Goal: Information Seeking & Learning: Check status

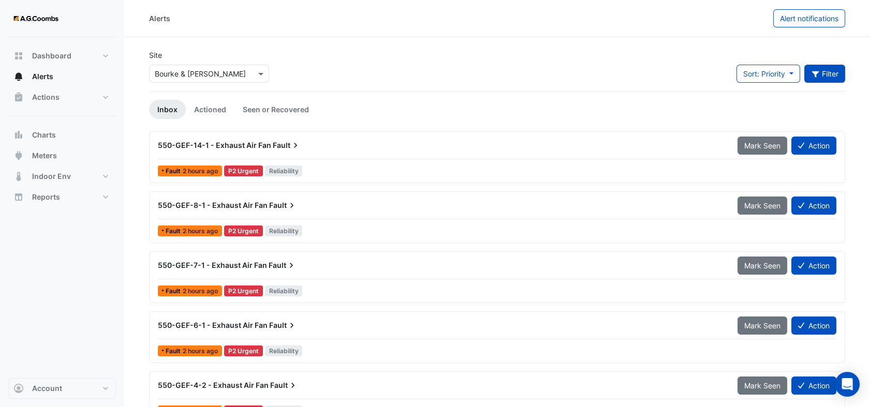
click at [818, 70] on icon "button" at bounding box center [815, 73] width 9 height 7
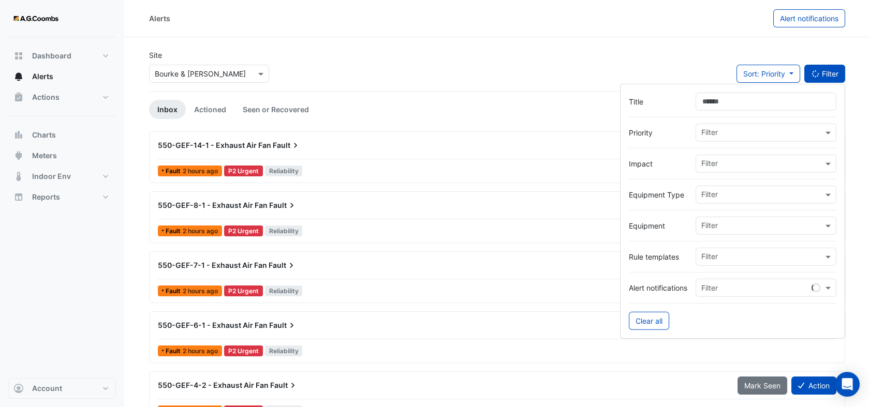
click at [757, 190] on input "text" at bounding box center [762, 195] width 122 height 11
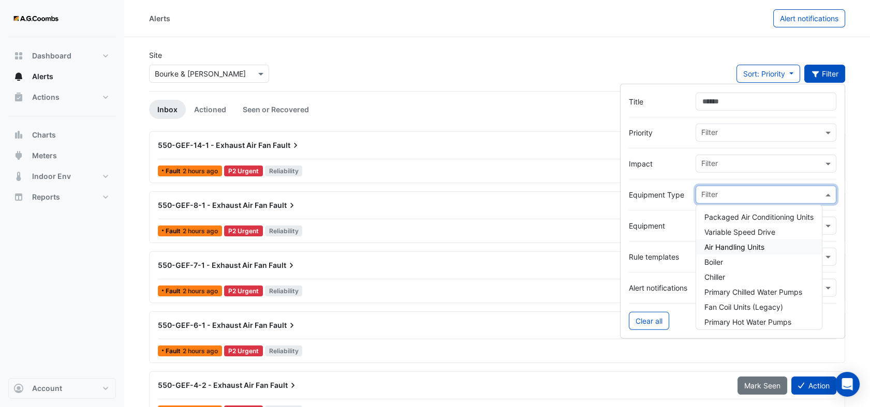
click at [723, 245] on span "Air Handling Units" at bounding box center [734, 247] width 60 height 9
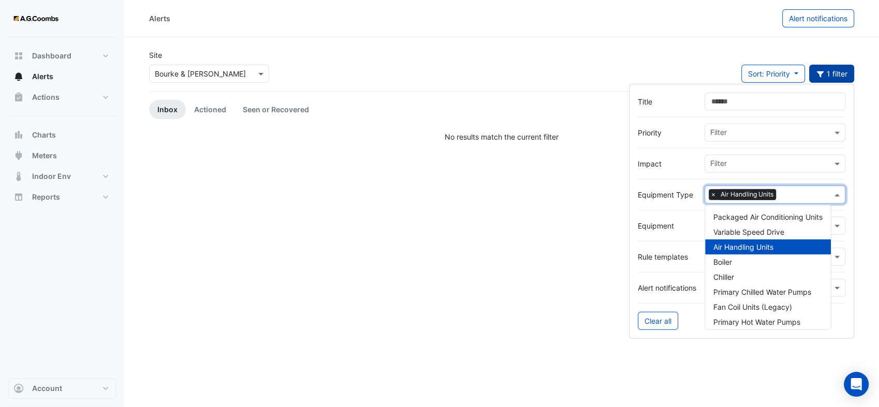
click at [579, 253] on div "Alerts Alert notifications Site × Bourke & William Sort: Priority Priority Upda…" at bounding box center [501, 203] width 754 height 407
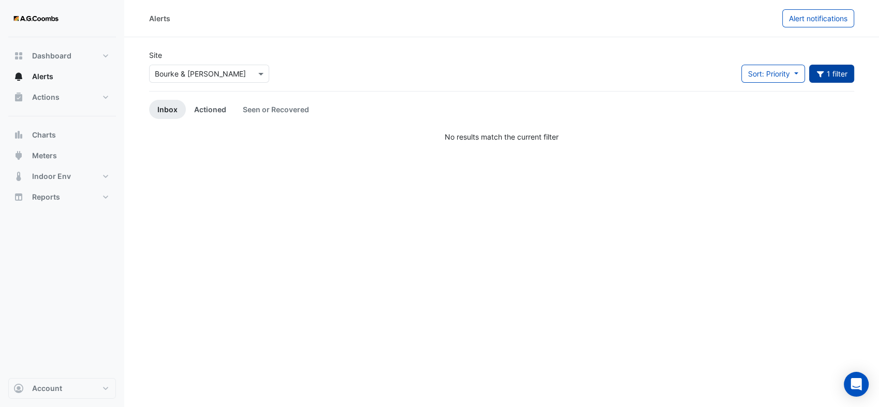
click at [211, 108] on link "Actioned" at bounding box center [210, 109] width 49 height 19
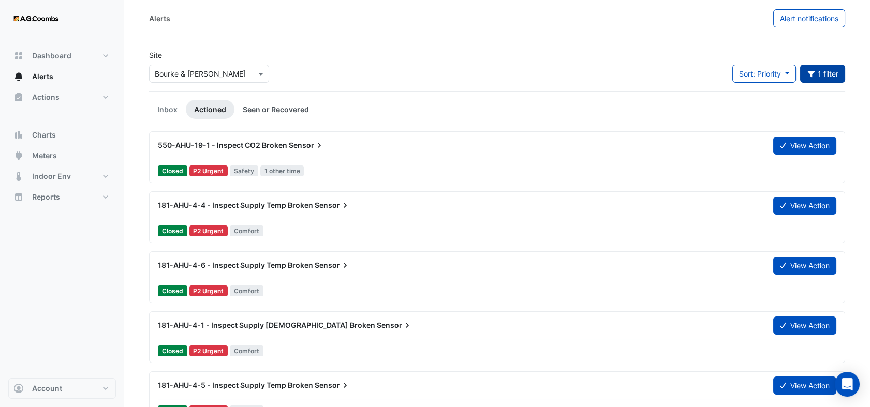
click at [273, 108] on link "Seen or Recovered" at bounding box center [275, 109] width 83 height 19
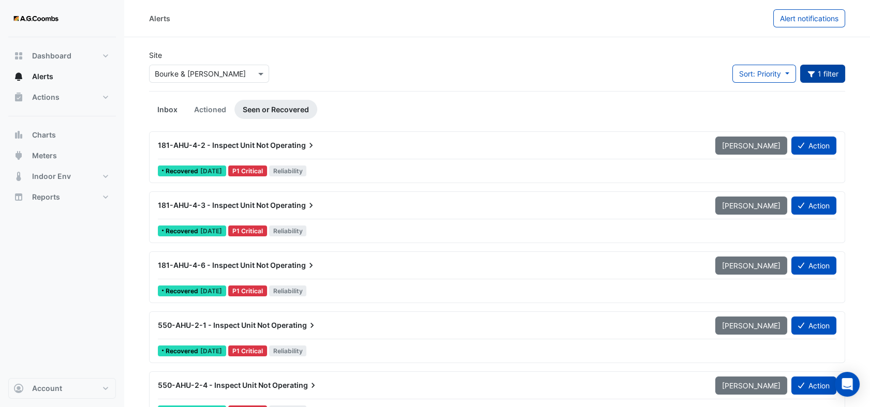
click at [165, 115] on link "Inbox" at bounding box center [167, 109] width 37 height 19
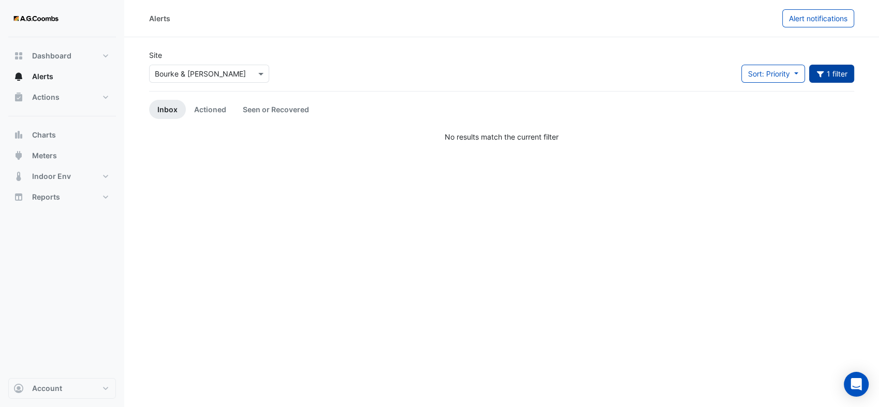
click at [836, 73] on button "1 filter" at bounding box center [832, 74] width 46 height 18
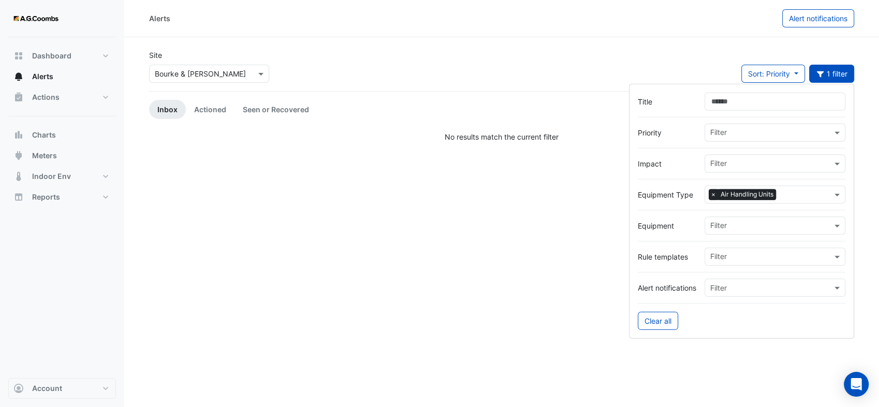
click at [712, 195] on span "×" at bounding box center [712, 194] width 9 height 10
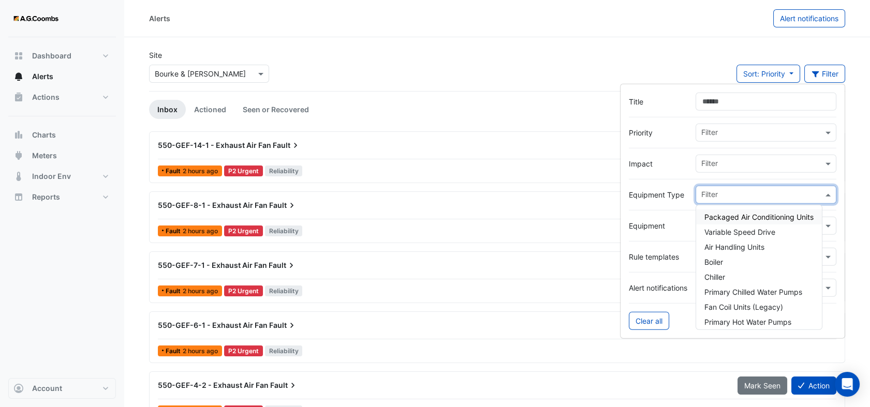
click at [826, 192] on span at bounding box center [829, 194] width 13 height 11
click at [738, 129] on input "text" at bounding box center [762, 133] width 122 height 11
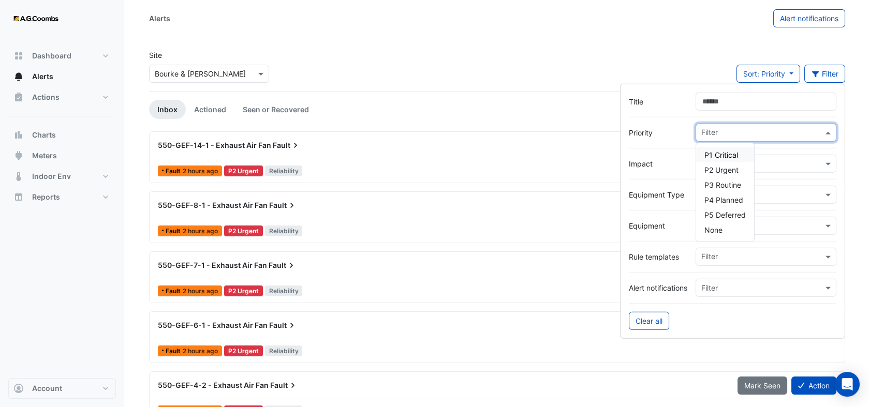
click at [733, 153] on span "P1 Critical" at bounding box center [721, 155] width 34 height 9
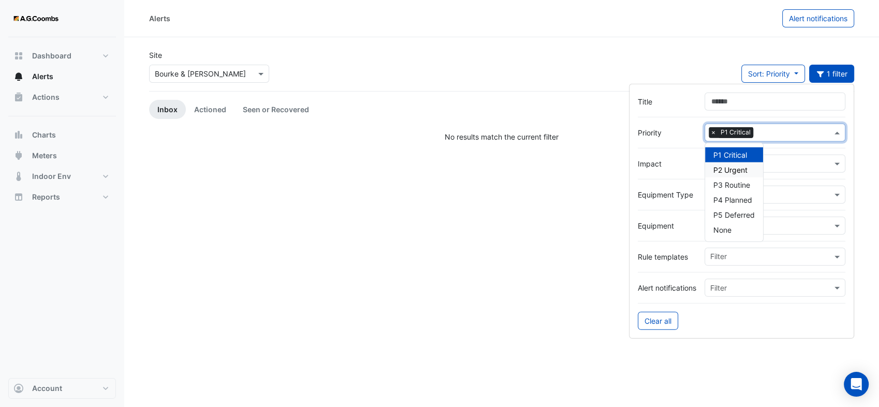
click at [730, 166] on span "P2 Urgent" at bounding box center [730, 170] width 34 height 9
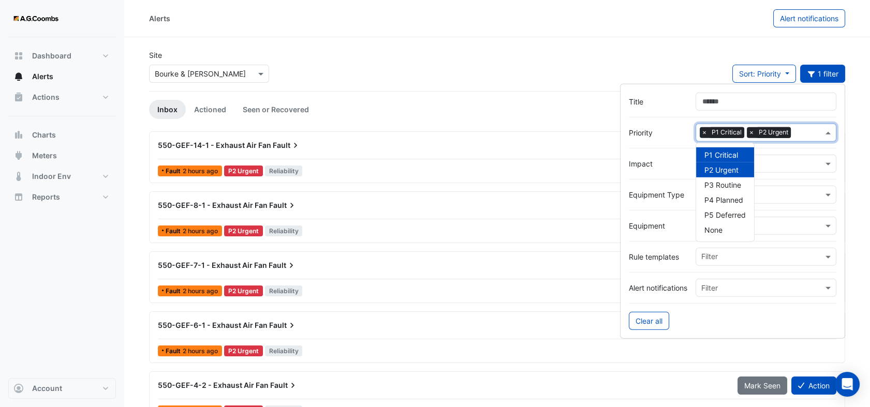
click at [710, 166] on span "P2 Urgent" at bounding box center [721, 170] width 34 height 9
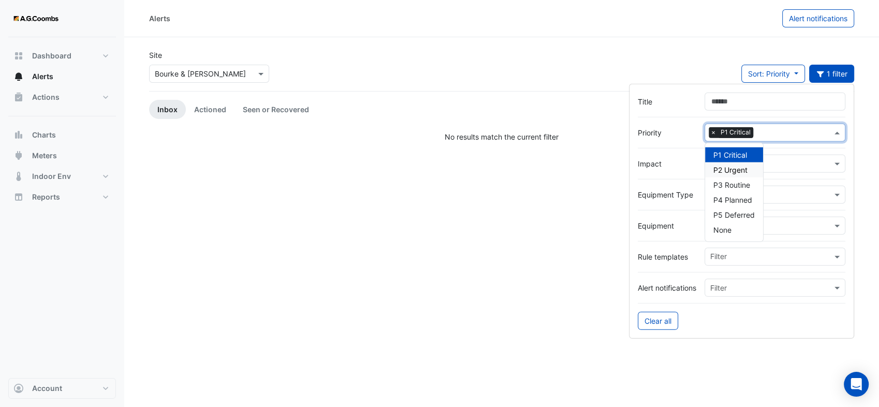
click at [364, 90] on div "Site × Bourke & William Sort: Priority Priority Updated 1 filter" at bounding box center [501, 70] width 717 height 41
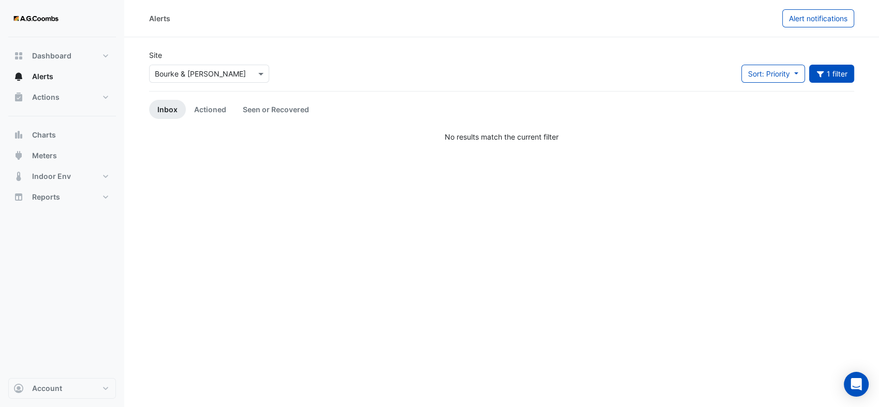
click at [269, 70] on app-site-select "× Bourke & William" at bounding box center [209, 74] width 124 height 18
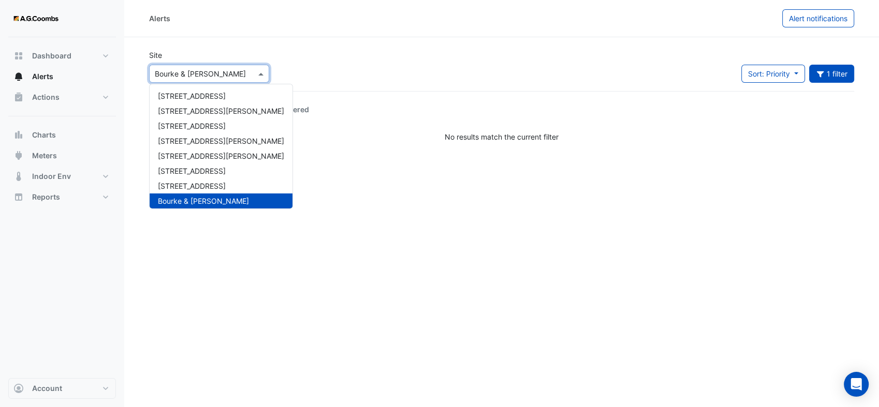
click at [259, 72] on span at bounding box center [262, 73] width 13 height 11
click at [212, 107] on span "150 Collins Street" at bounding box center [221, 111] width 126 height 9
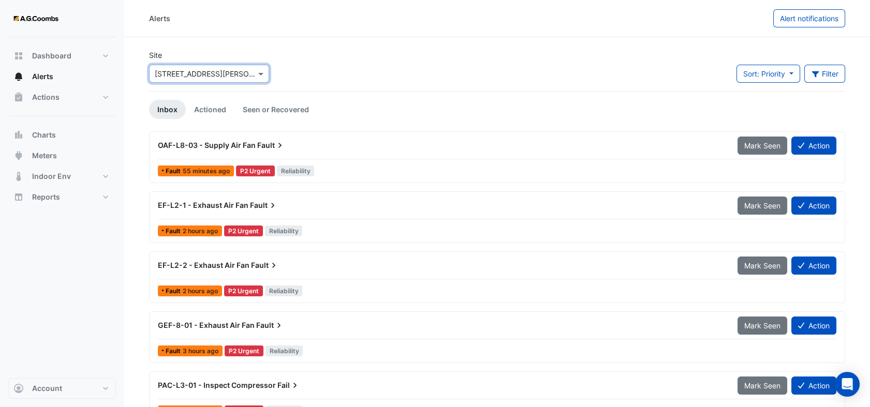
click at [253, 76] on div at bounding box center [209, 74] width 119 height 12
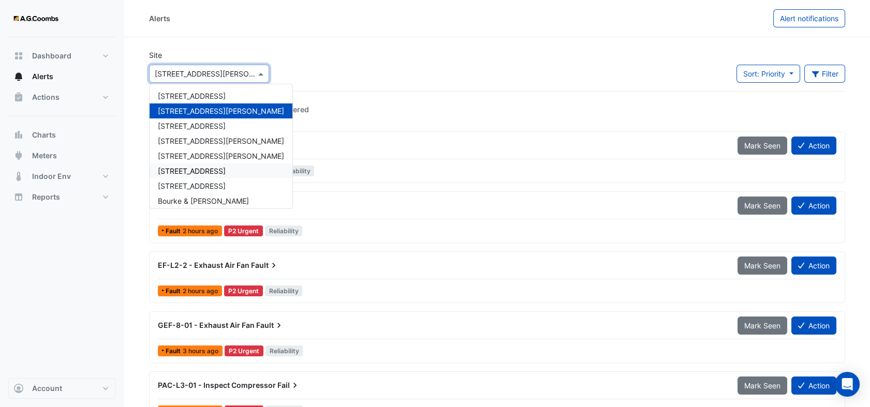
scroll to position [49, 0]
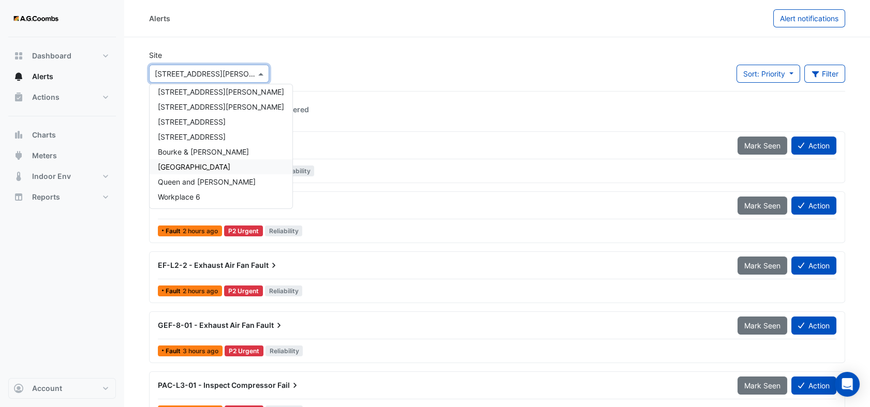
click at [203, 169] on span "[GEOGRAPHIC_DATA]" at bounding box center [194, 166] width 72 height 9
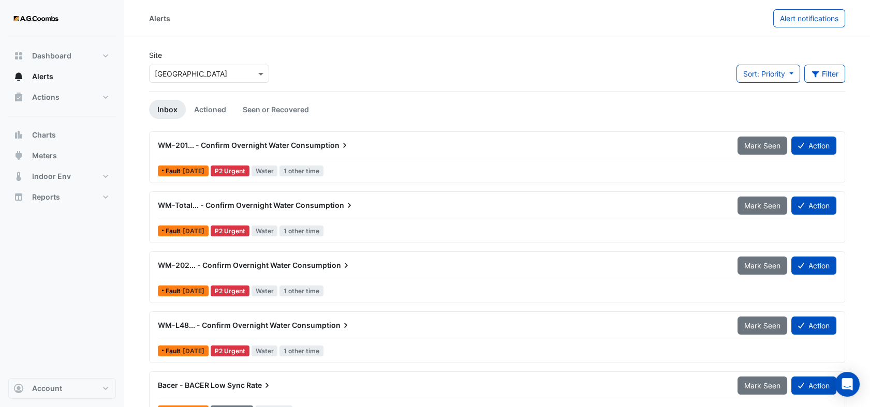
click at [301, 203] on span "Consumption" at bounding box center [324, 205] width 59 height 10
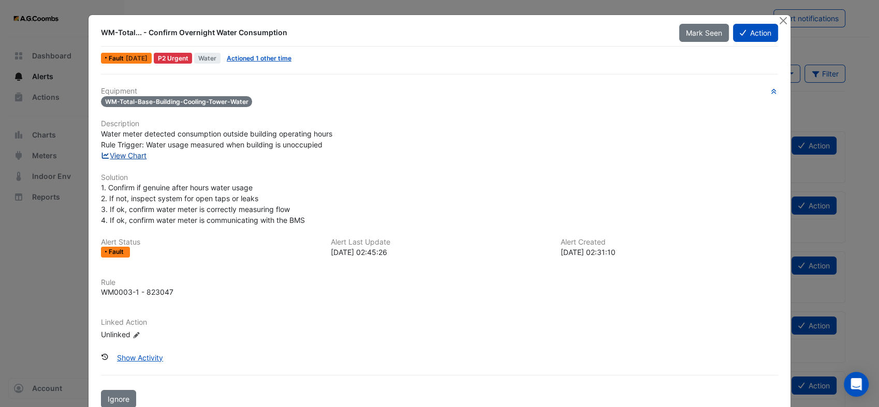
click at [127, 151] on link "View Chart" at bounding box center [124, 155] width 46 height 9
click at [777, 20] on button "Close" at bounding box center [782, 20] width 11 height 11
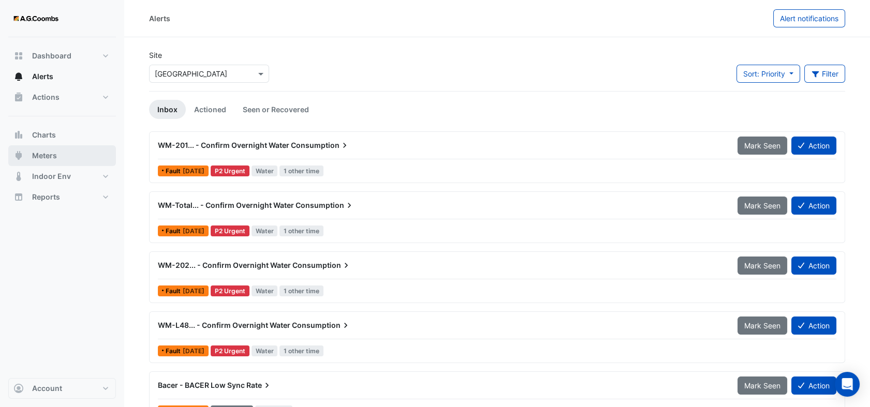
click at [51, 161] on button "Meters" at bounding box center [62, 155] width 108 height 21
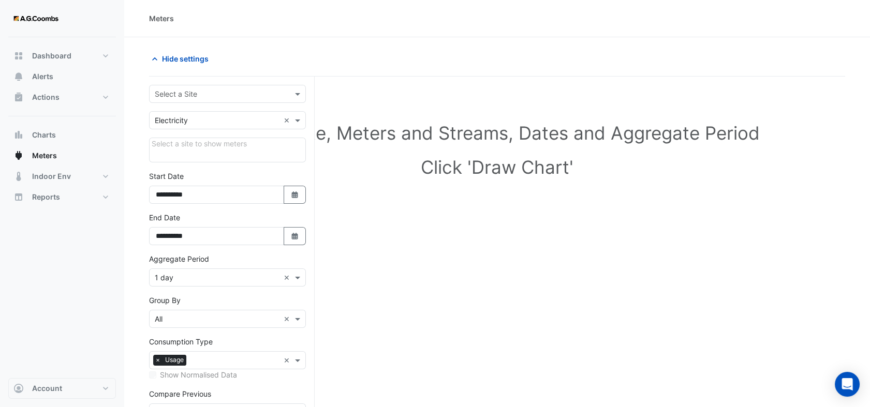
click at [224, 94] on input "text" at bounding box center [217, 94] width 125 height 11
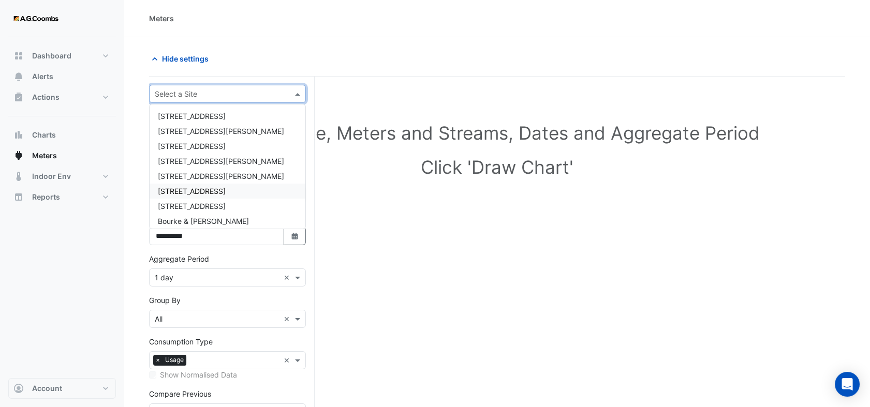
scroll to position [49, 0]
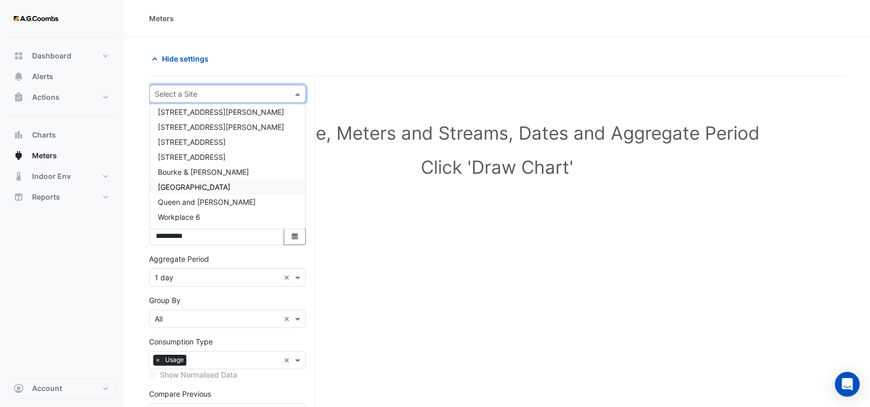
click at [203, 186] on span "[GEOGRAPHIC_DATA]" at bounding box center [194, 187] width 72 height 9
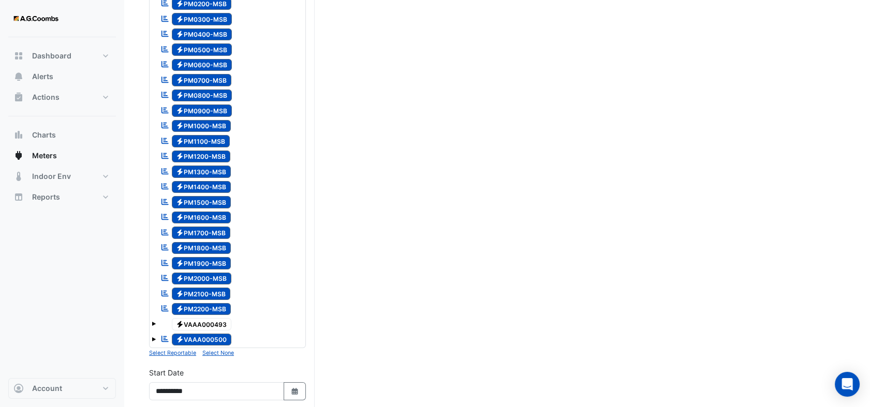
scroll to position [287, 0]
